Goal: Transaction & Acquisition: Book appointment/travel/reservation

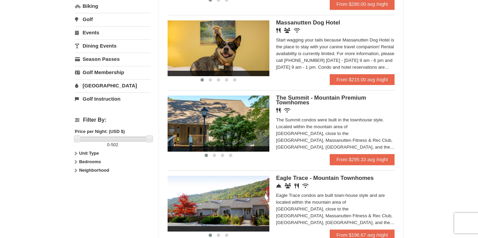
scroll to position [207, 0]
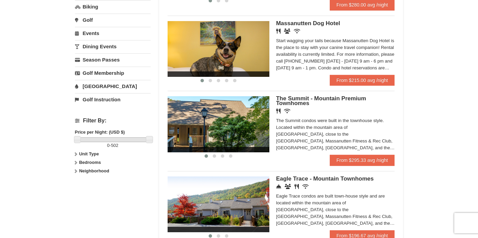
click at [334, 99] on span "The Summit - Mountain Premium Townhomes" at bounding box center [321, 100] width 90 height 11
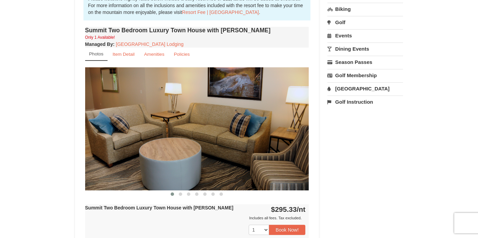
scroll to position [213, 0]
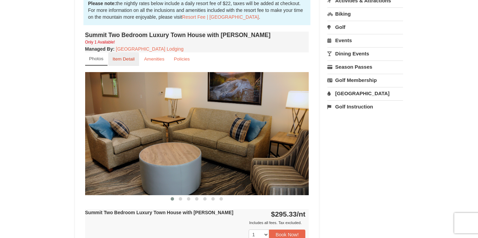
click at [129, 60] on small "Item Detail" at bounding box center [124, 58] width 22 height 5
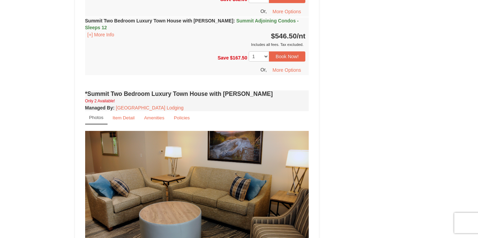
scroll to position [409, 0]
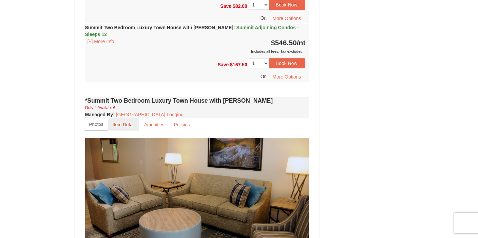
click at [120, 122] on small "Item Detail" at bounding box center [124, 124] width 22 height 5
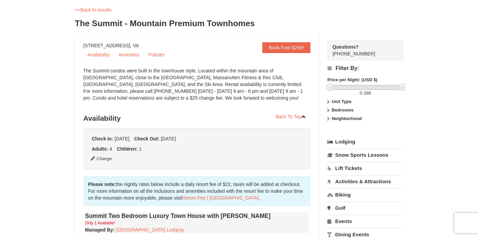
scroll to position [49, 0]
